Goal: Transaction & Acquisition: Download file/media

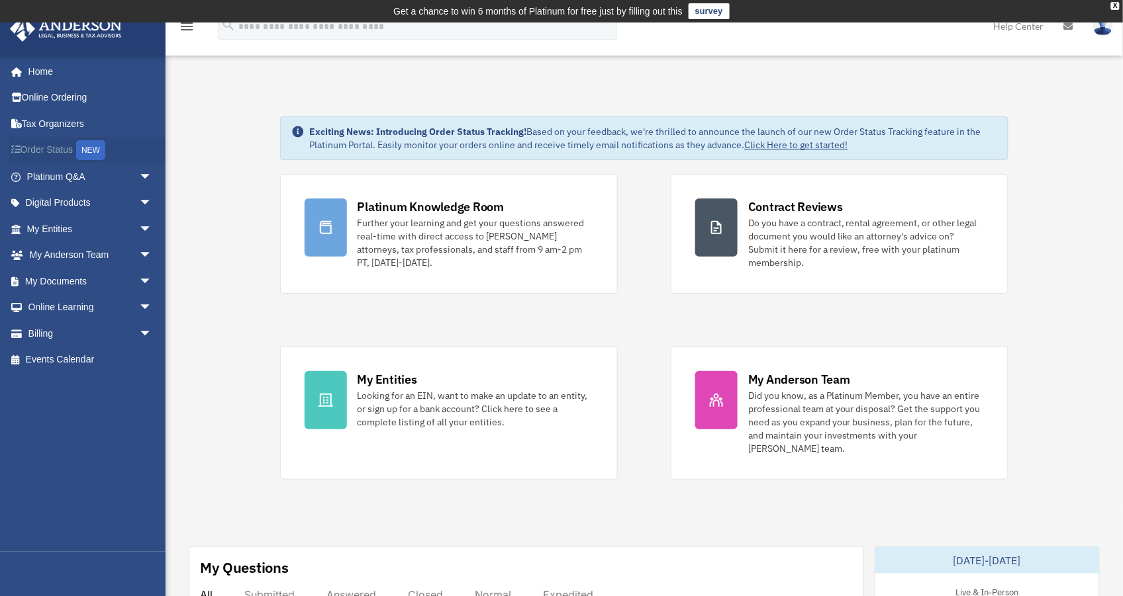
click at [32, 142] on link "Order Status NEW" at bounding box center [90, 150] width 163 height 27
click at [139, 334] on span "arrow_drop_down" at bounding box center [152, 333] width 26 height 27
click at [124, 352] on link "$ Open Invoices" at bounding box center [96, 360] width 154 height 27
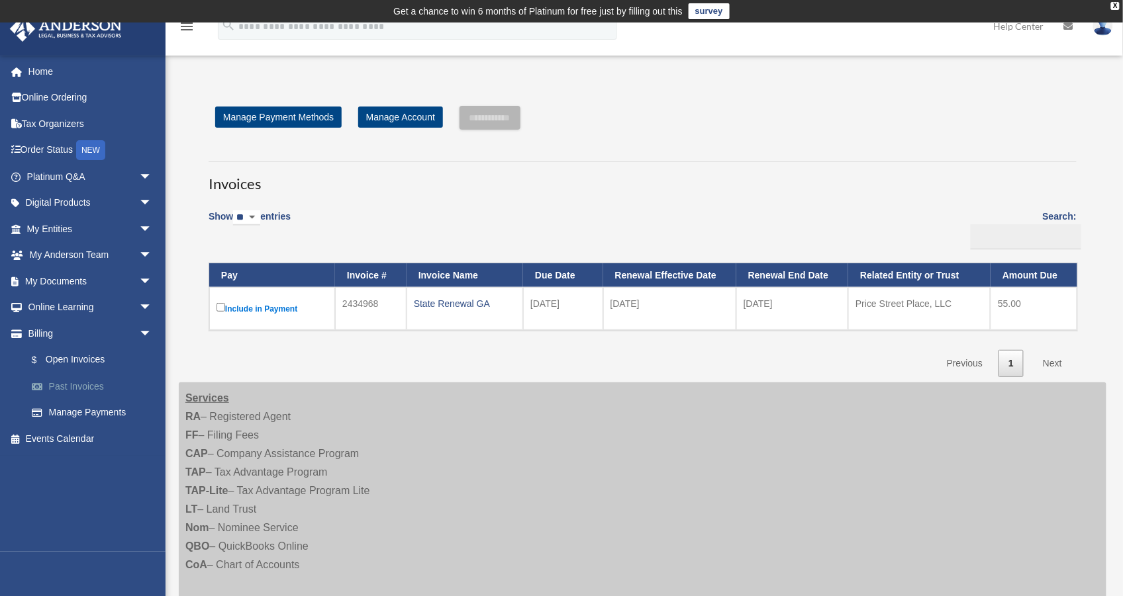
click at [108, 379] on link "Past Invoices" at bounding box center [96, 386] width 154 height 26
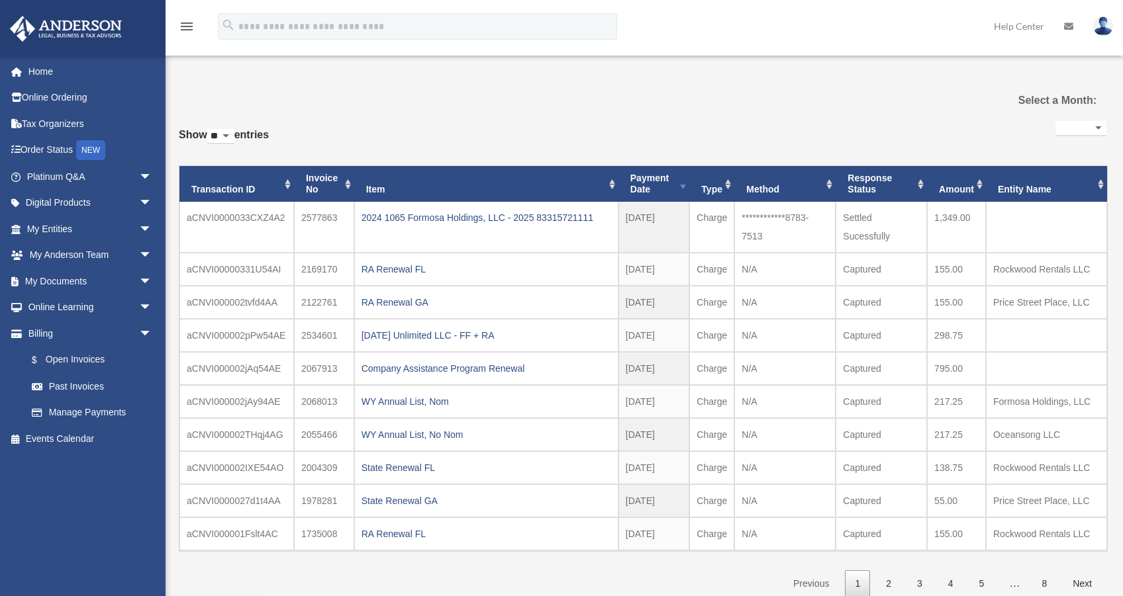
select select
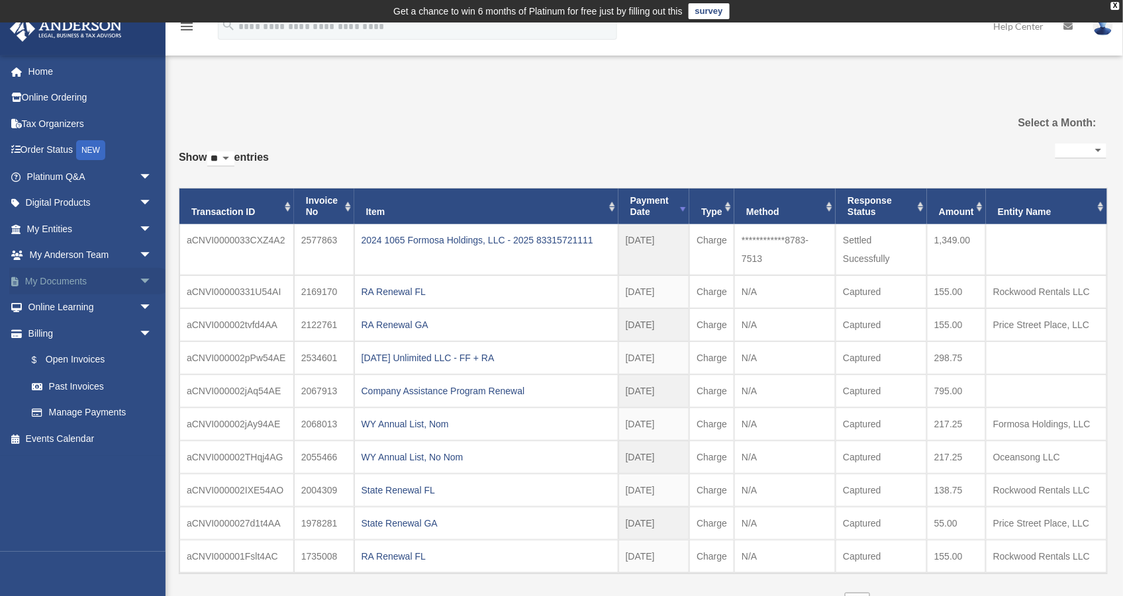
click at [109, 285] on link "My Documents arrow_drop_down" at bounding box center [90, 281] width 163 height 26
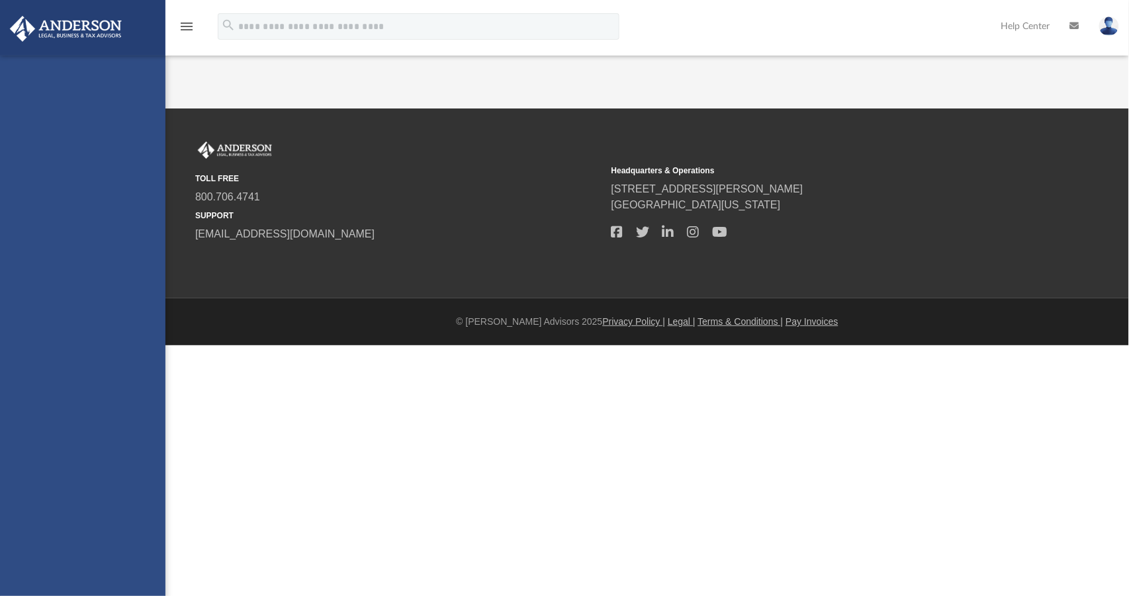
click at [140, 281] on div "tco00802@gmail.com Sign Out daniel@dncvacationrentals.com Home Online Ordering …" at bounding box center [82, 354] width 165 height 596
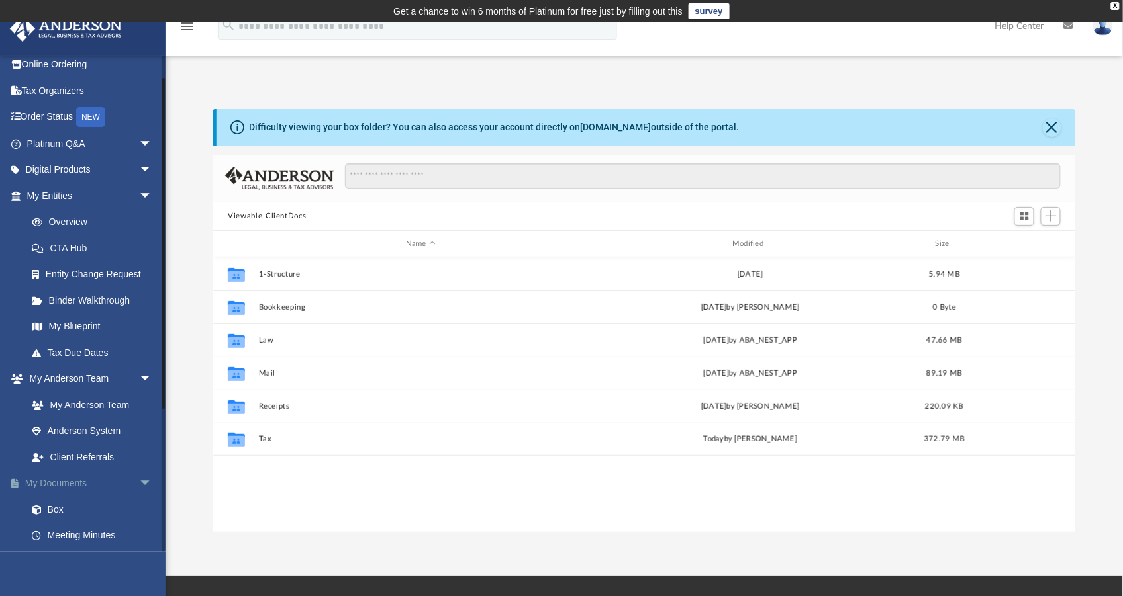
scroll to position [65, 0]
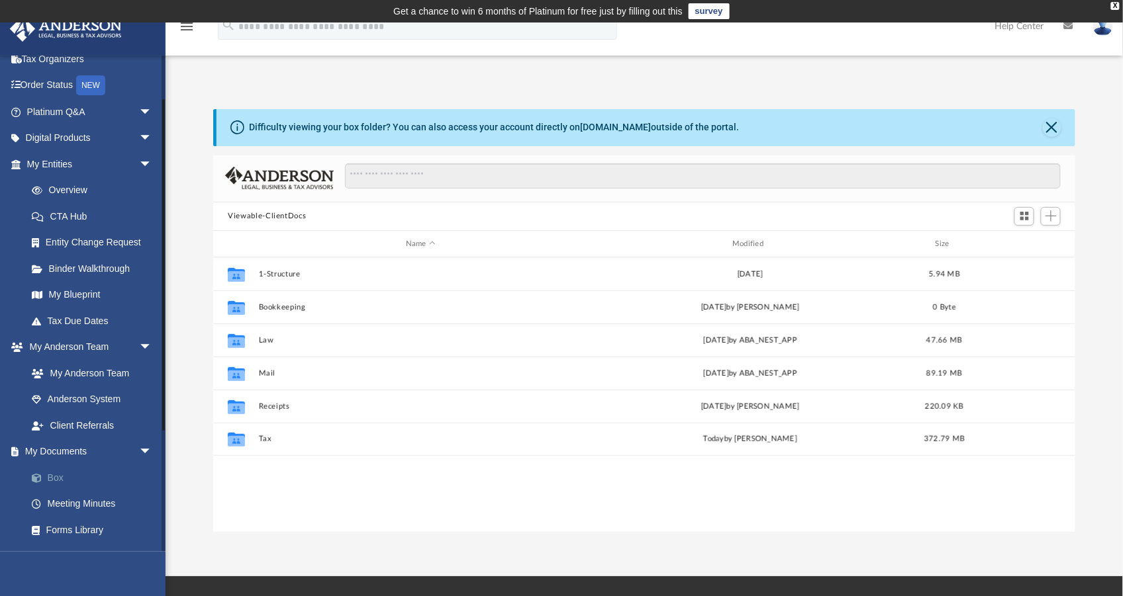
click at [80, 484] on link "Box" at bounding box center [96, 478] width 154 height 26
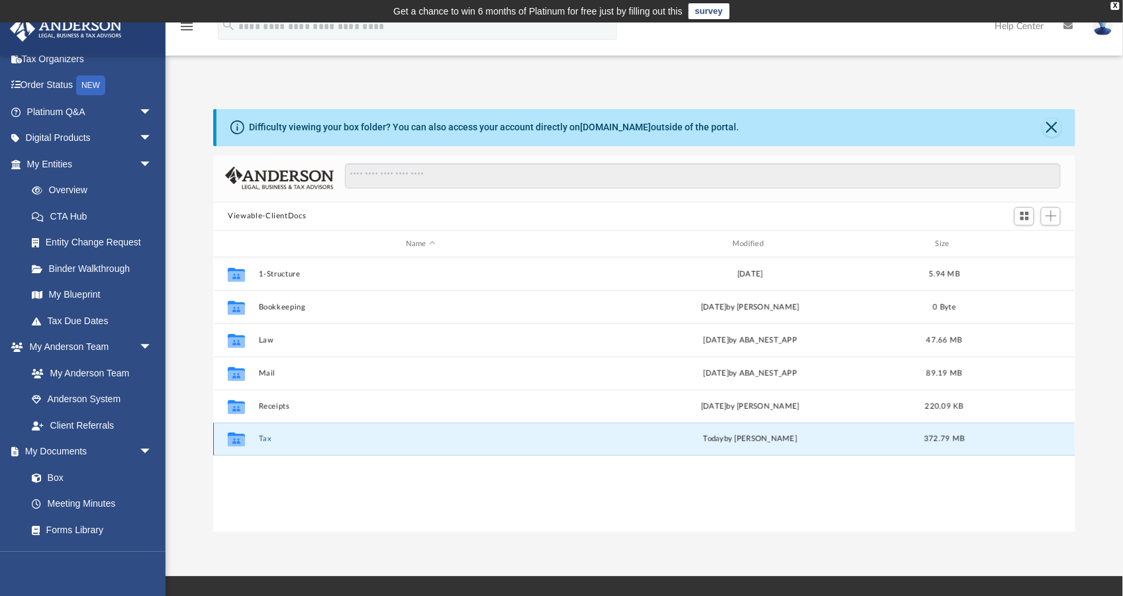
click at [269, 441] on button "Tax" at bounding box center [421, 440] width 324 height 9
click at [269, 441] on button "Personal Taxes" at bounding box center [421, 440] width 324 height 9
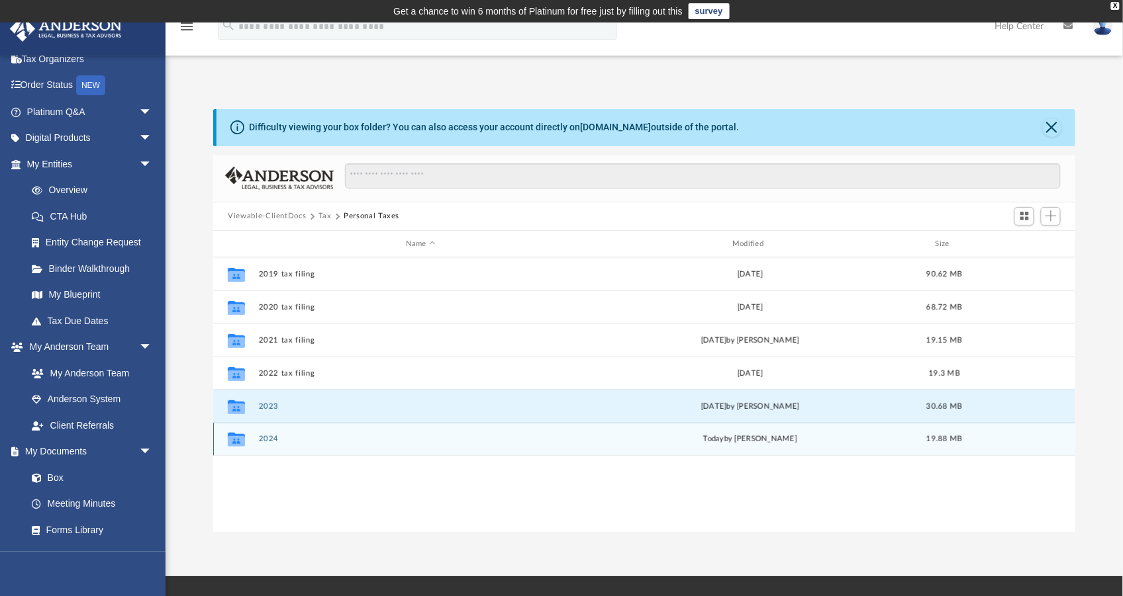
click at [263, 440] on button "2024" at bounding box center [421, 440] width 324 height 9
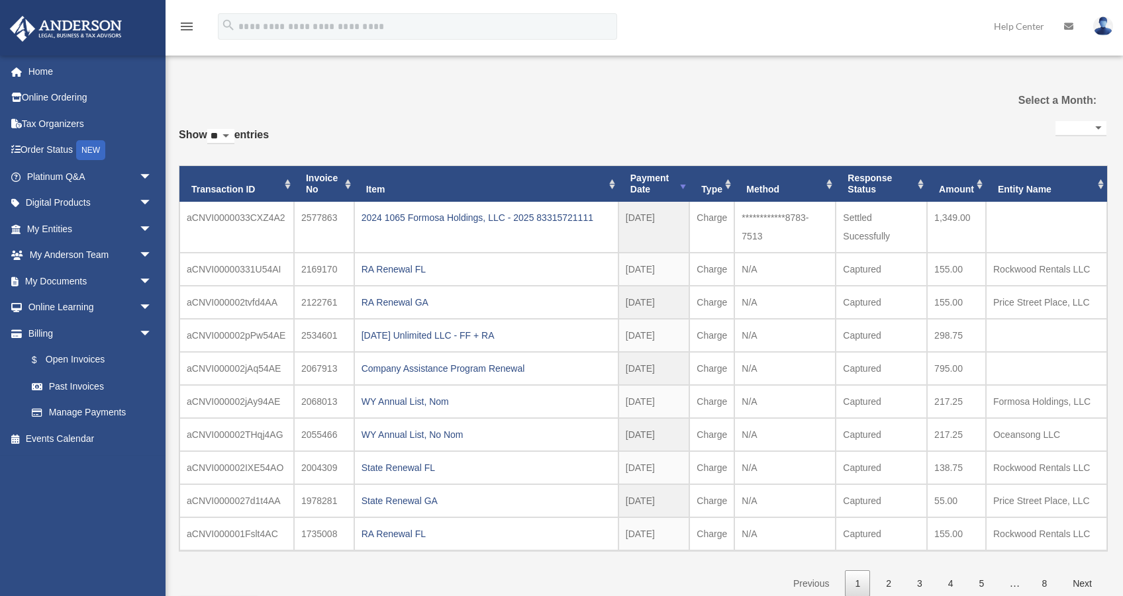
select select
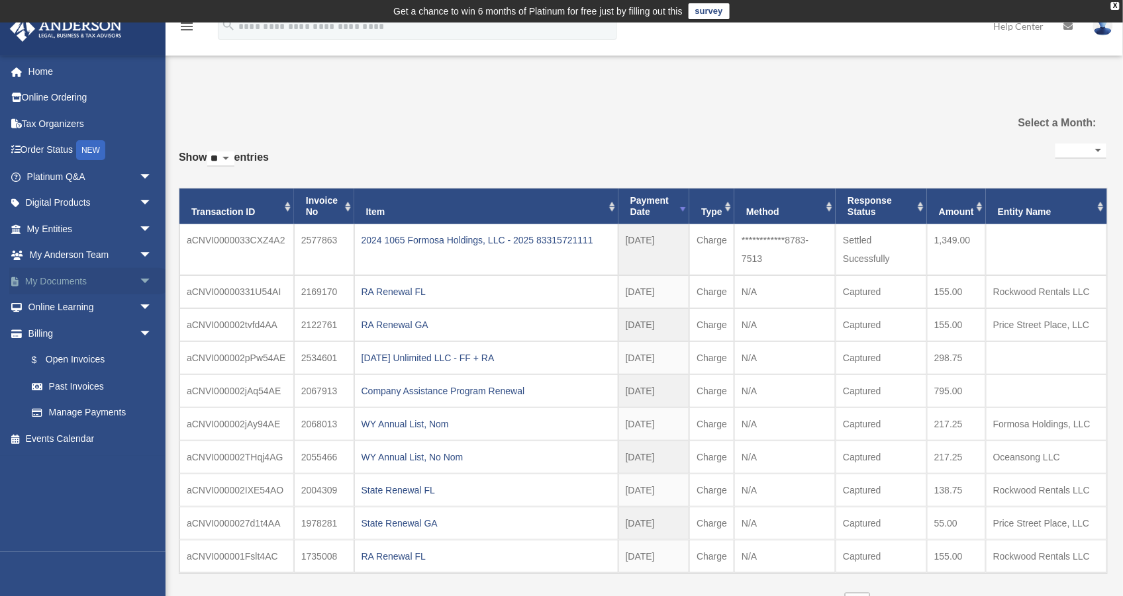
click at [79, 274] on link "My Documents arrow_drop_down" at bounding box center [90, 281] width 163 height 26
click at [139, 281] on span "arrow_drop_down" at bounding box center [152, 281] width 26 height 27
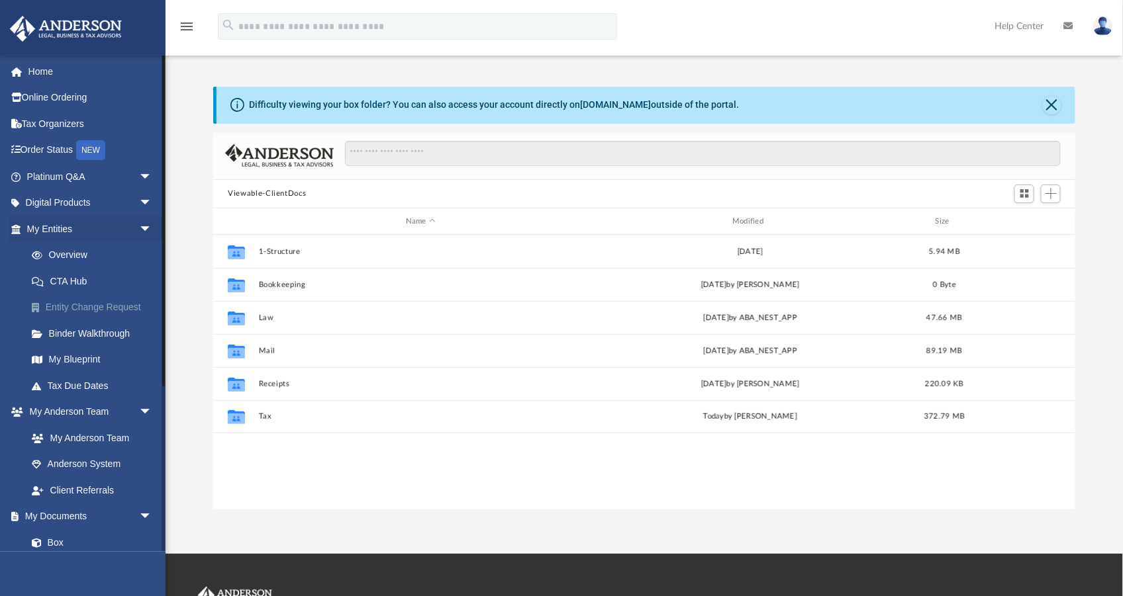
scroll to position [294, 855]
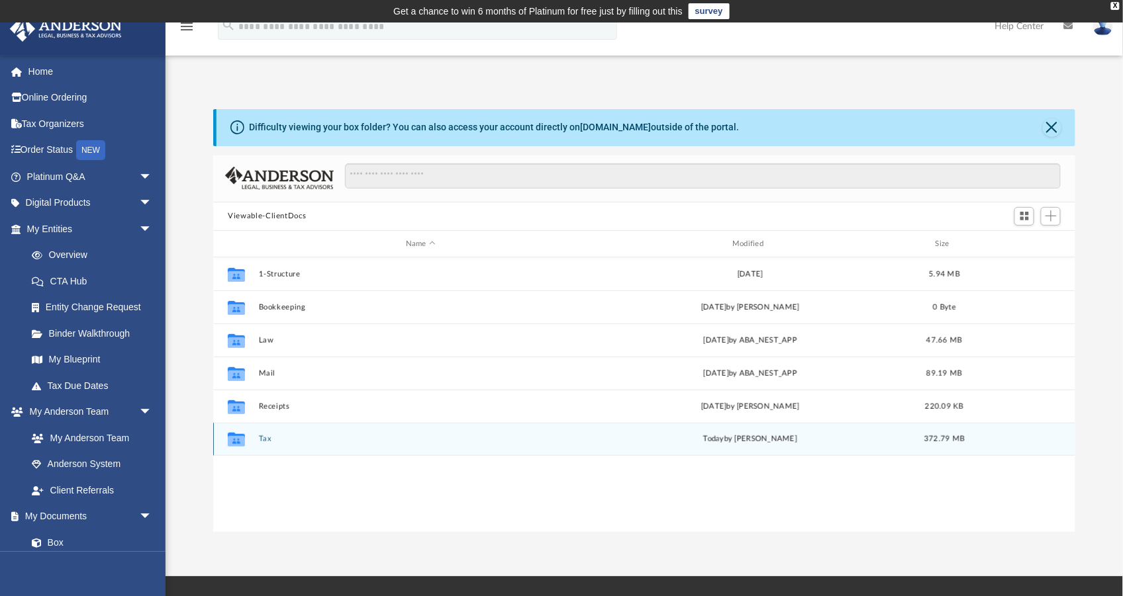
click at [267, 445] on div "Collaborated Folder Tax today by Alex Price 372.79 MB" at bounding box center [644, 439] width 862 height 33
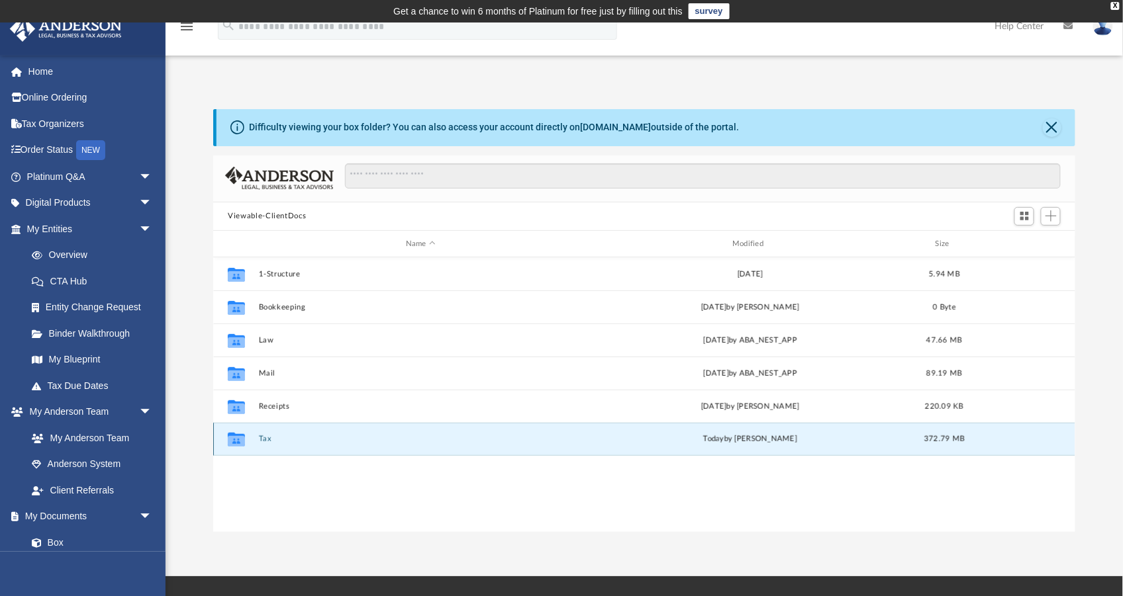
click at [267, 444] on button "Tax" at bounding box center [421, 440] width 324 height 9
click at [296, 439] on button "Personal Taxes" at bounding box center [421, 440] width 324 height 9
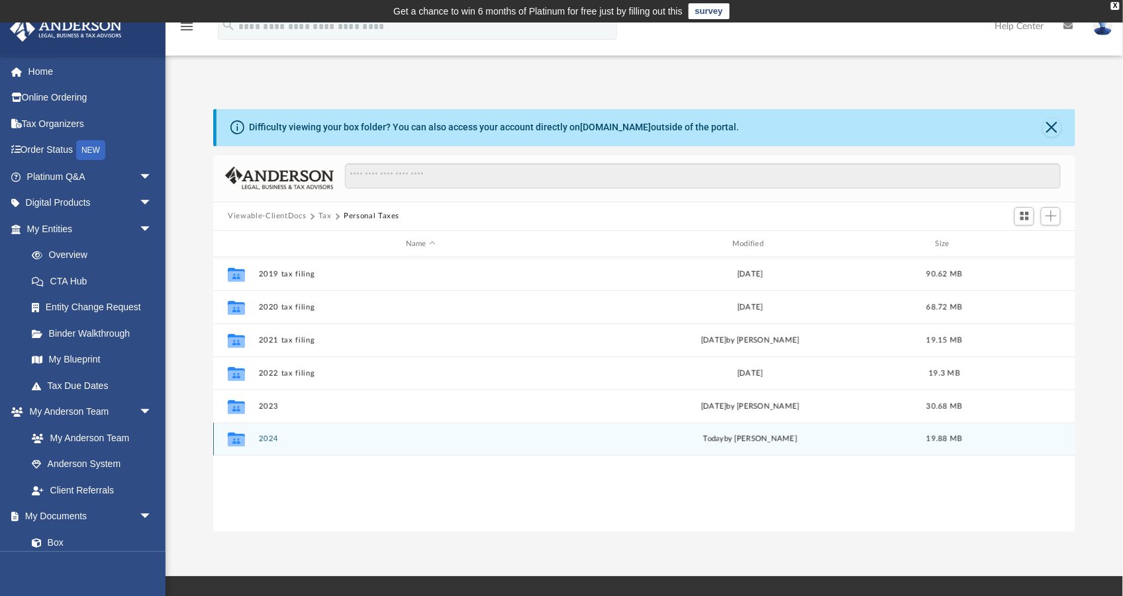
click at [267, 438] on button "2024" at bounding box center [421, 440] width 324 height 9
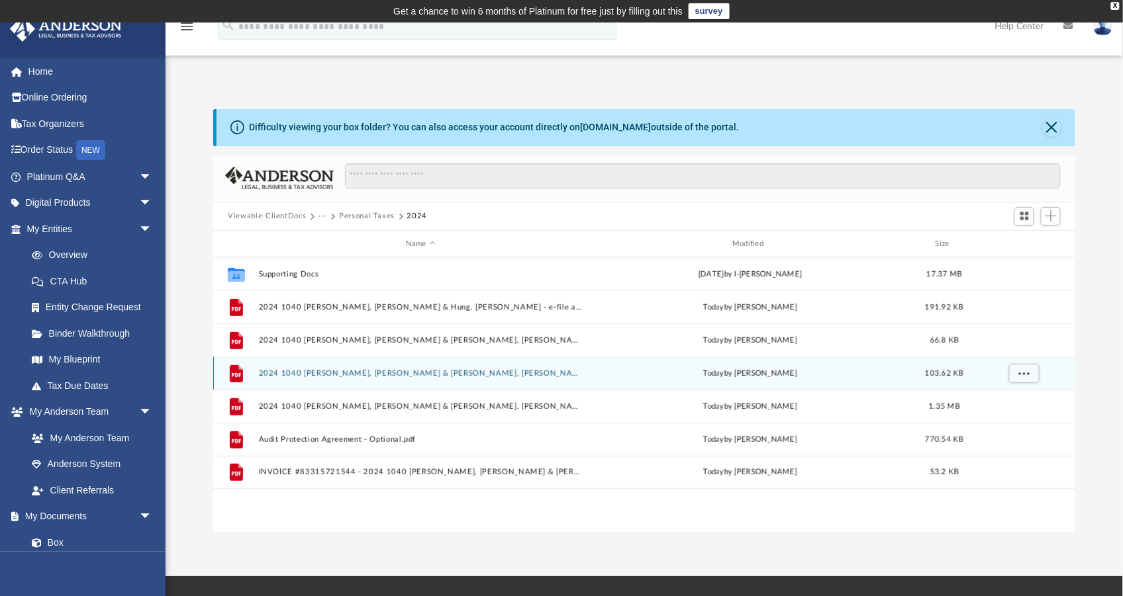
click at [354, 373] on button "2024 1040 [PERSON_NAME], [PERSON_NAME] & [PERSON_NAME], [PERSON_NAME] - Form 11…" at bounding box center [421, 373] width 324 height 9
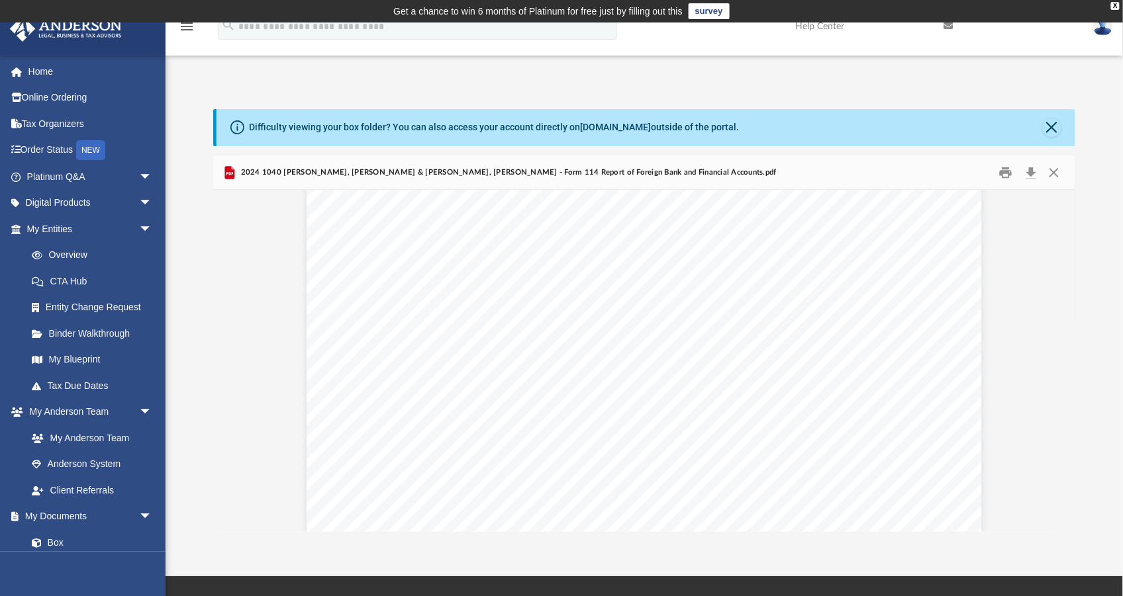
scroll to position [263, 0]
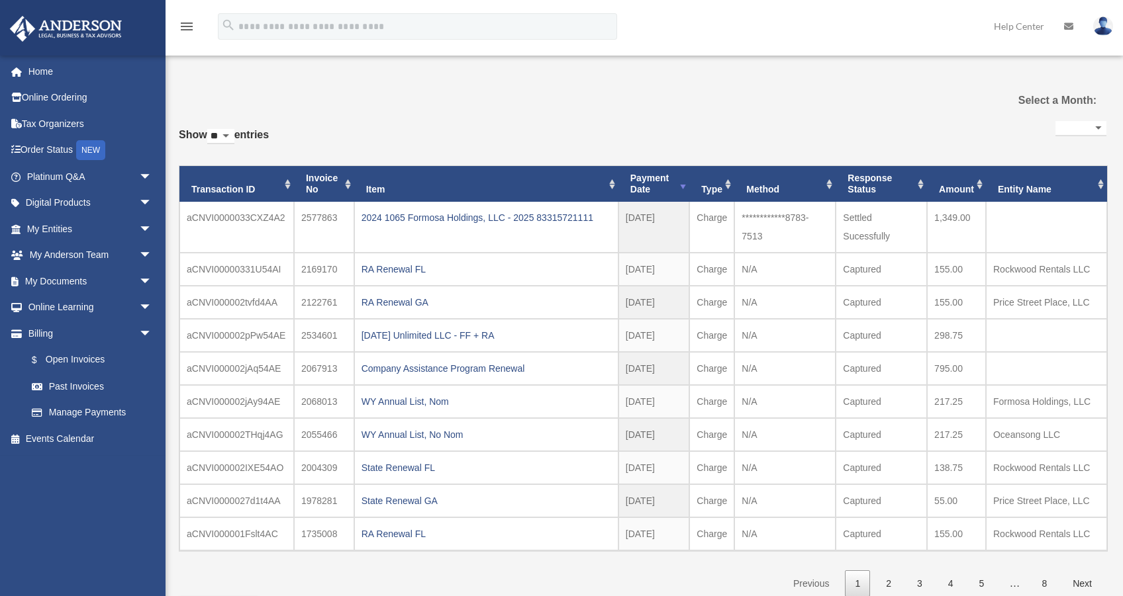
select select
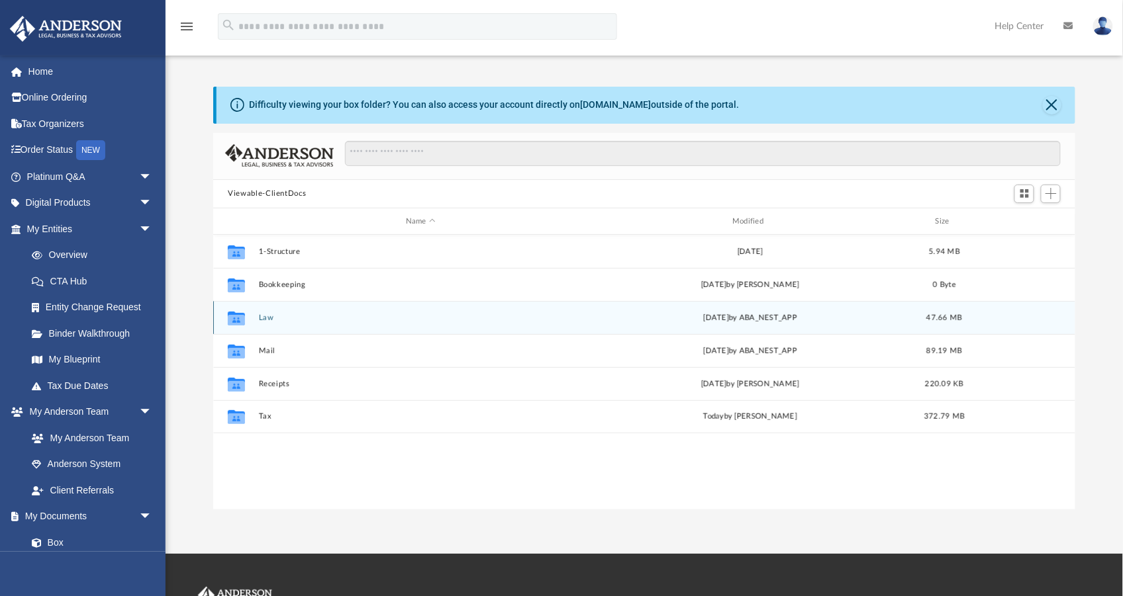
scroll to position [294, 855]
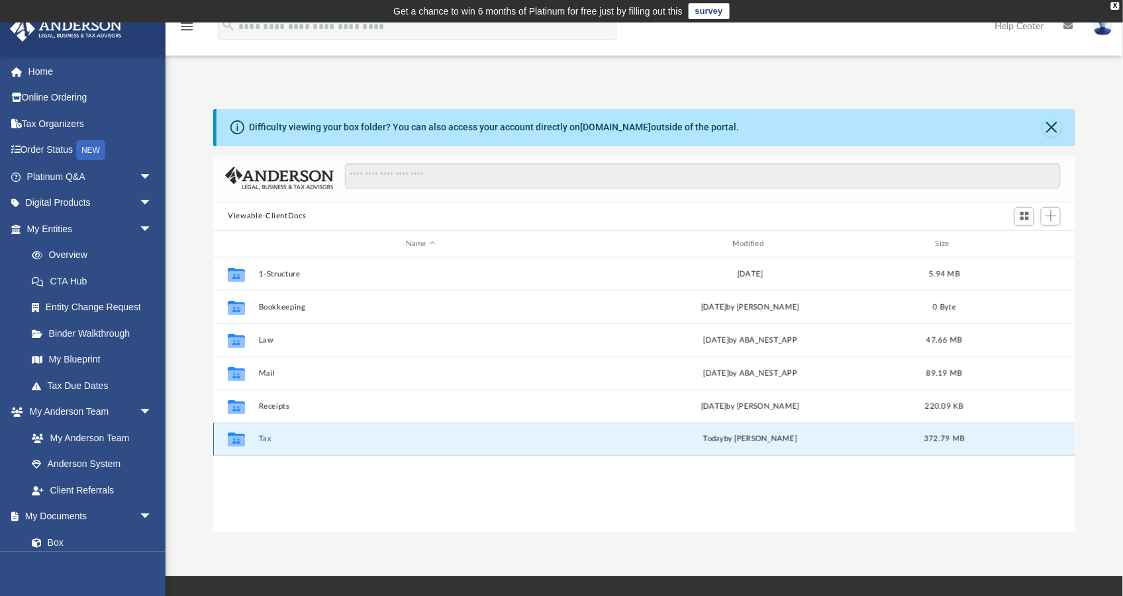
click at [266, 441] on button "Tax" at bounding box center [421, 440] width 324 height 9
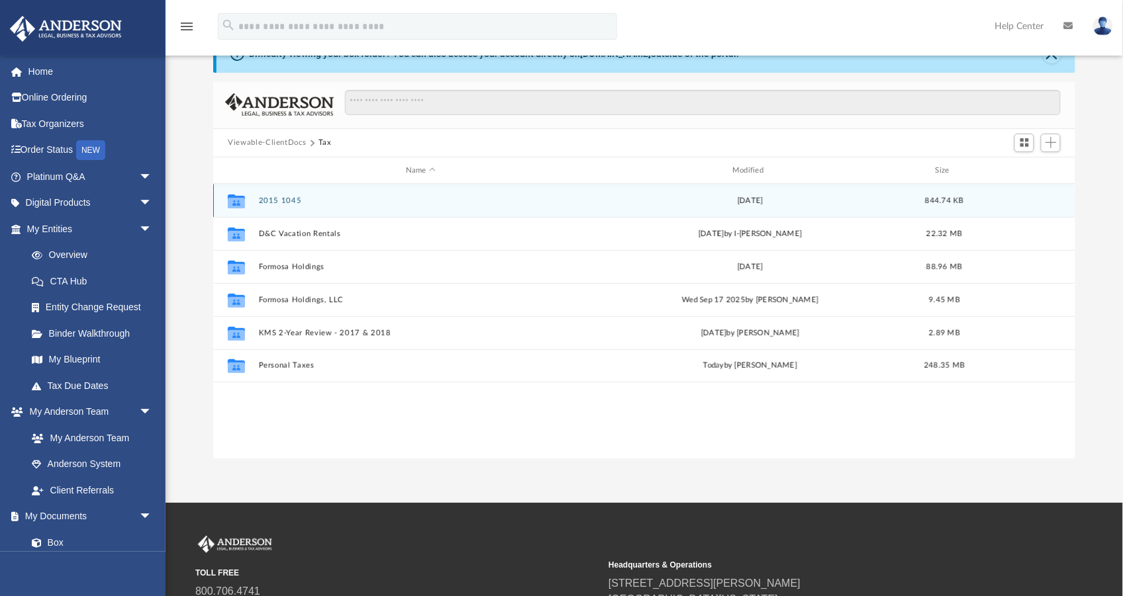
scroll to position [82, 0]
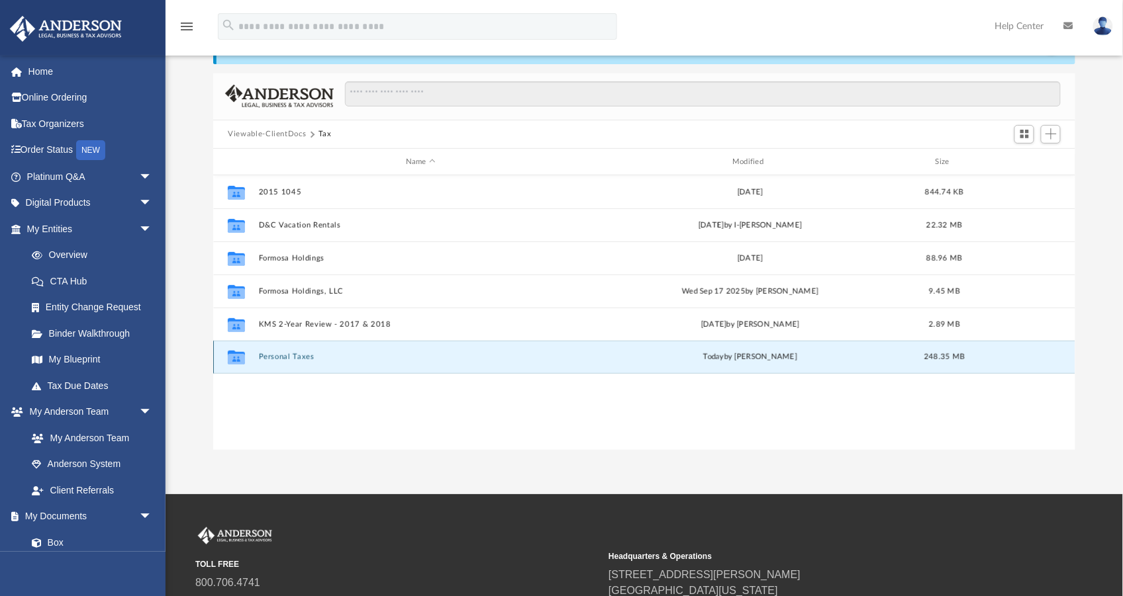
click at [306, 360] on button "Personal Taxes" at bounding box center [421, 357] width 324 height 9
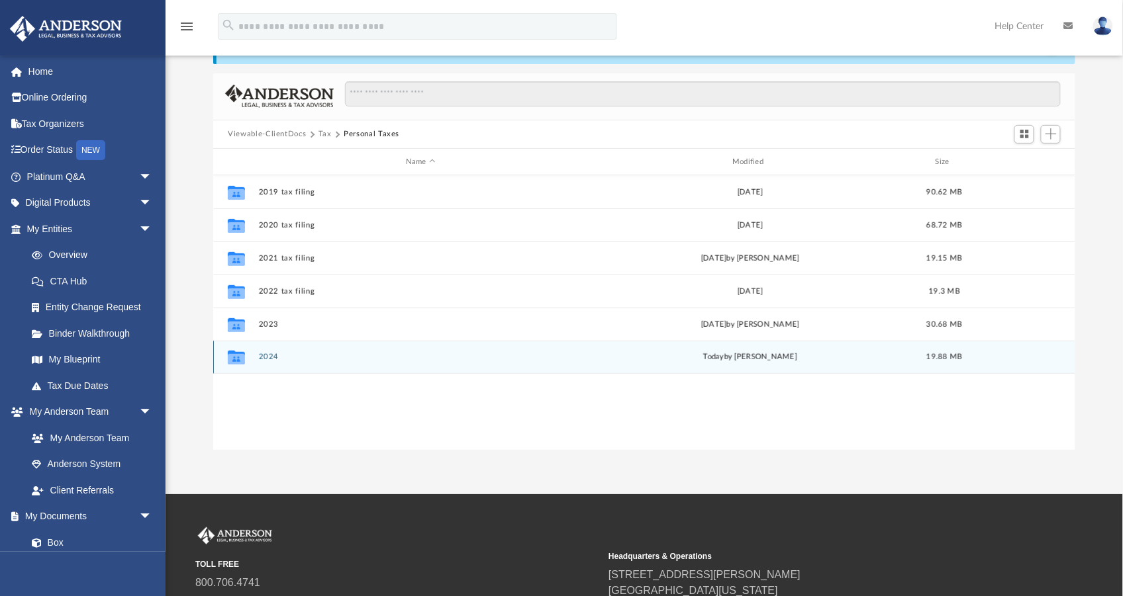
click at [269, 361] on button "2024" at bounding box center [421, 357] width 324 height 9
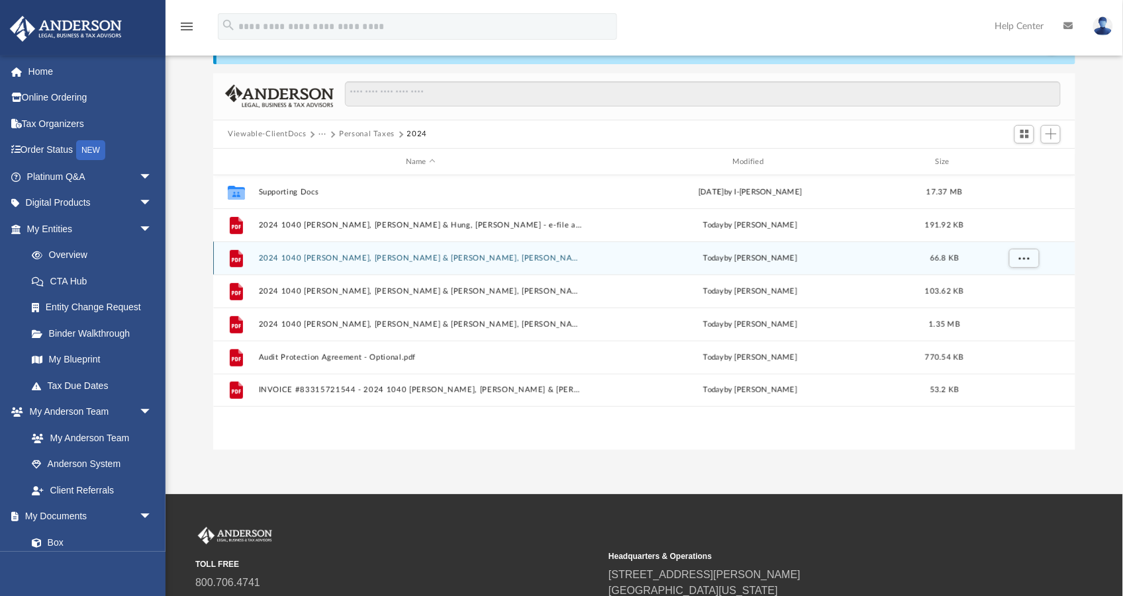
click at [463, 258] on button "2024 1040 [PERSON_NAME], [PERSON_NAME] & [PERSON_NAME], [PERSON_NAME] Instructi…" at bounding box center [421, 258] width 324 height 9
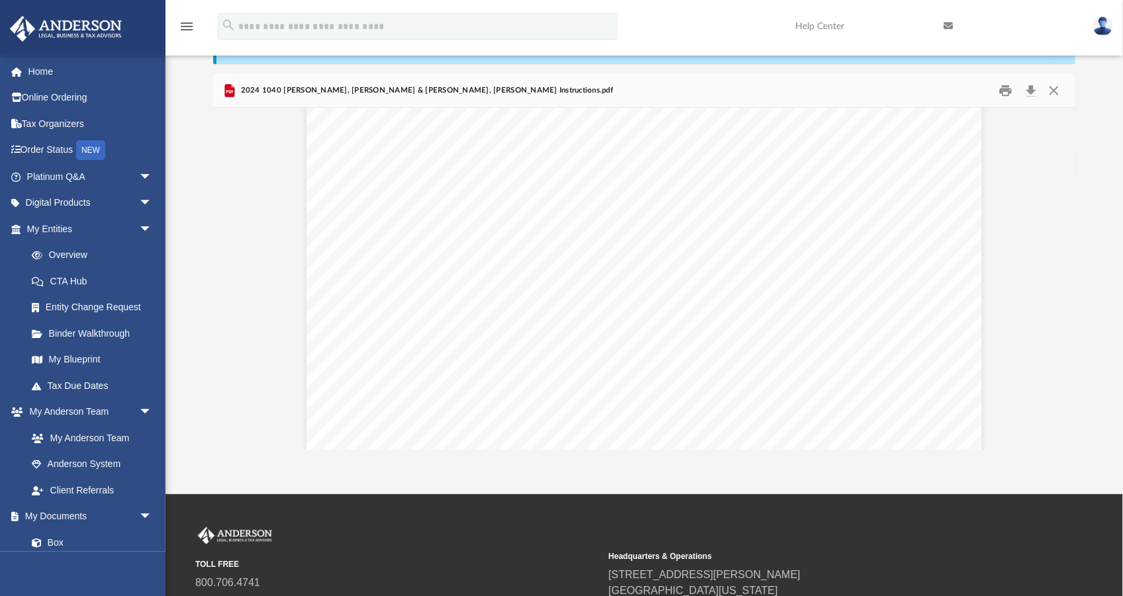
scroll to position [0, 0]
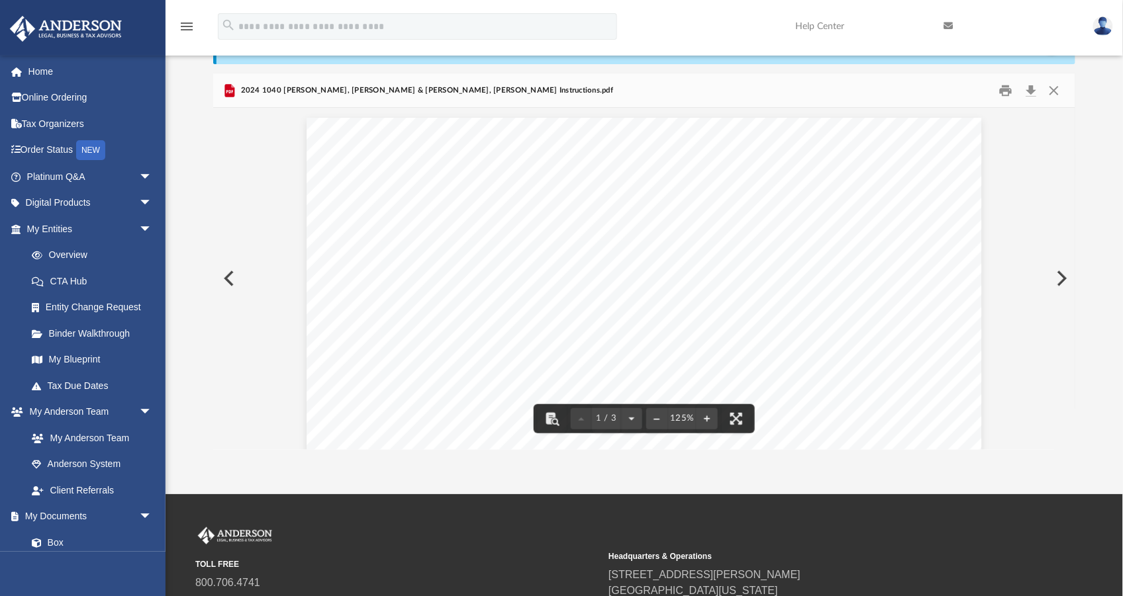
click at [235, 275] on button "Preview" at bounding box center [227, 278] width 29 height 37
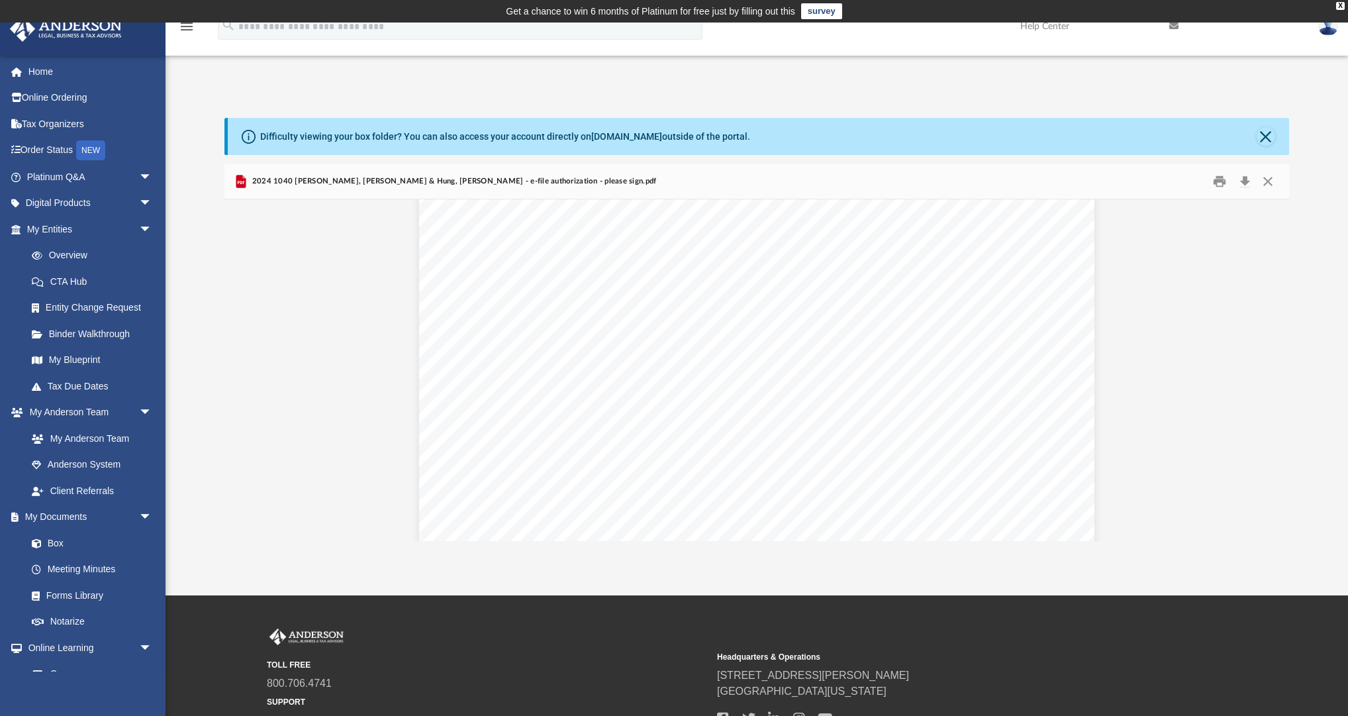
scroll to position [5913, 0]
click at [1122, 365] on button "Preview" at bounding box center [1274, 370] width 29 height 37
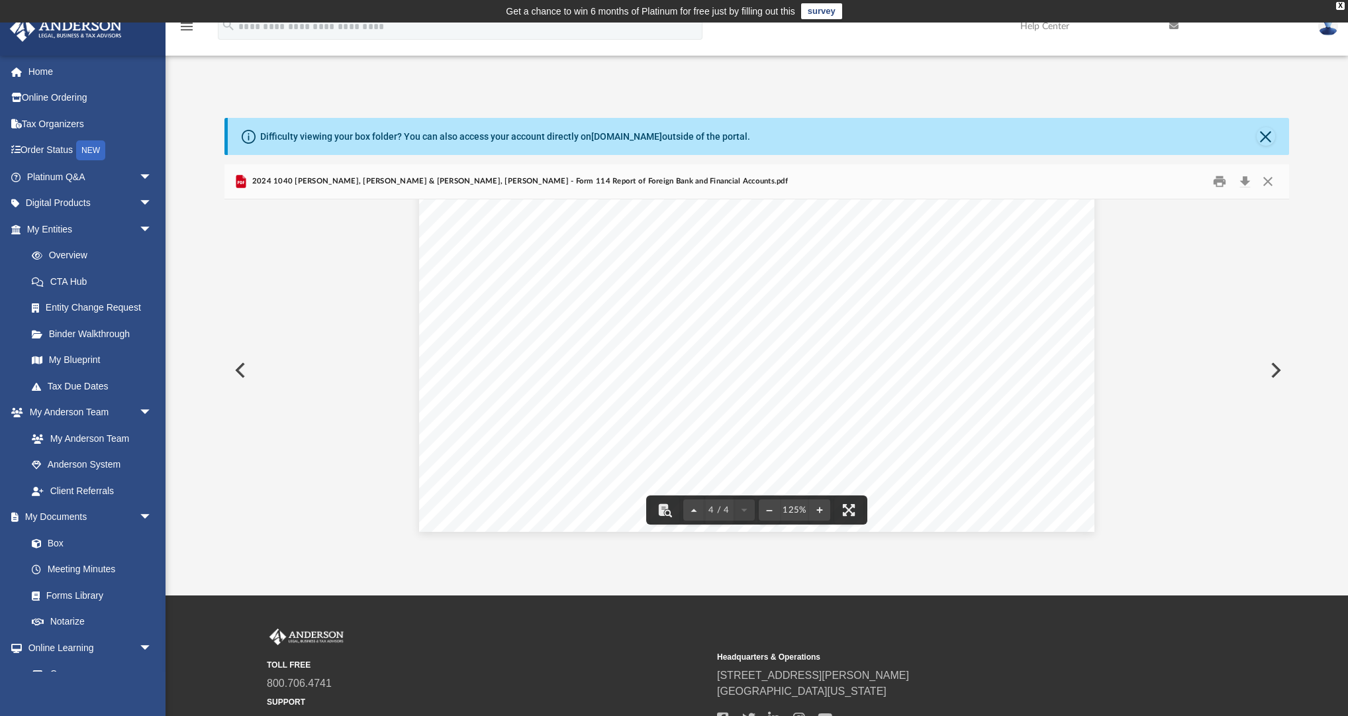
click at [1122, 371] on button "Preview" at bounding box center [1274, 370] width 29 height 37
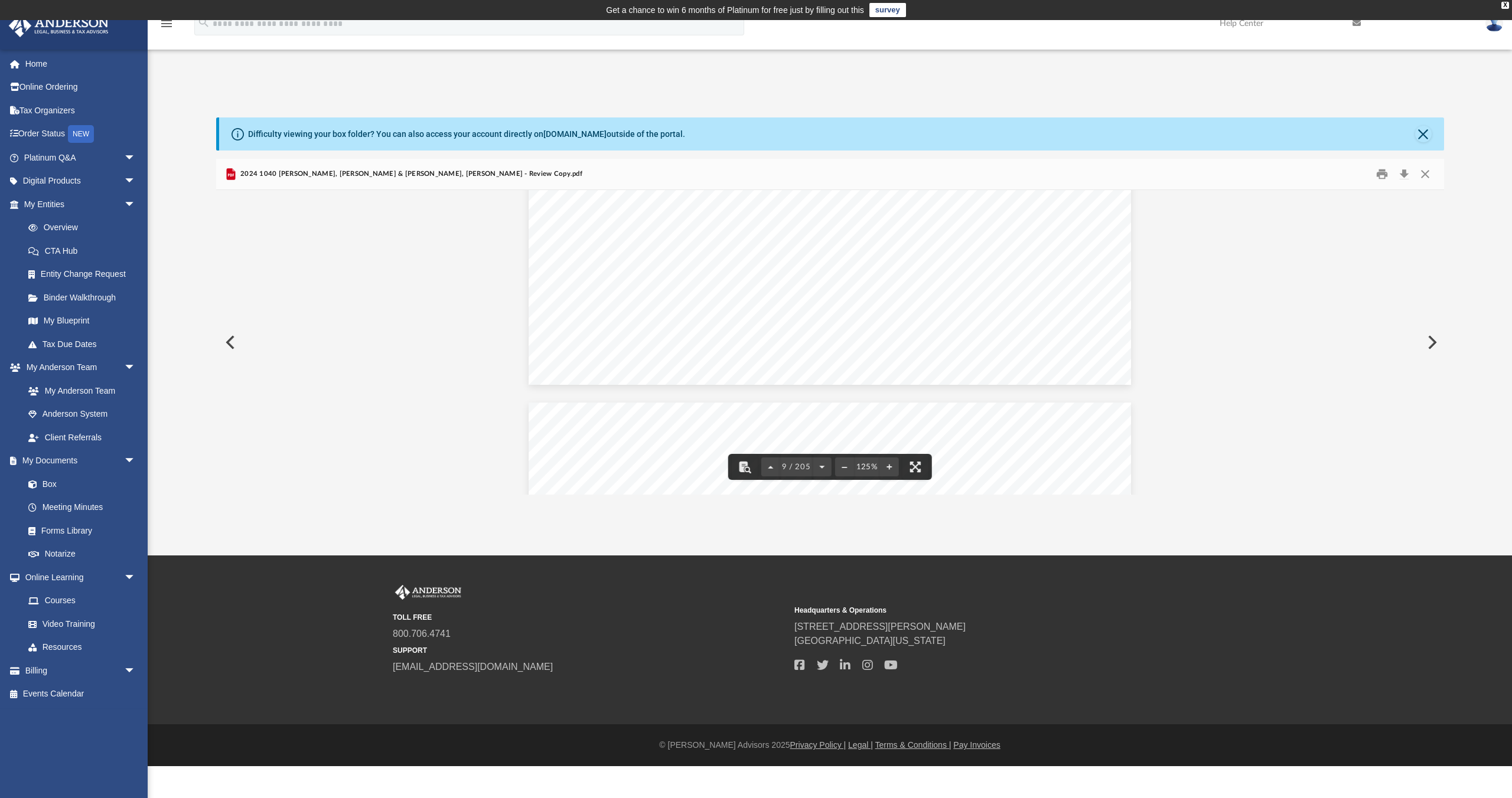
scroll to position [7101, 0]
click at [1001, 172] on button "Download" at bounding box center [1404, 174] width 21 height 19
